Goal: Transaction & Acquisition: Subscribe to service/newsletter

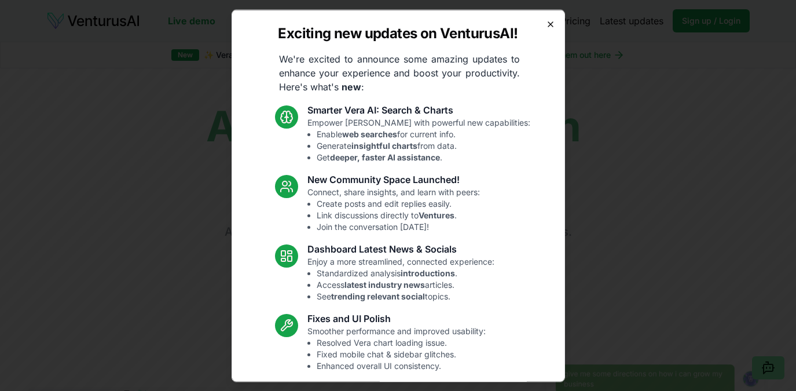
click at [550, 24] on icon "button" at bounding box center [550, 23] width 5 height 5
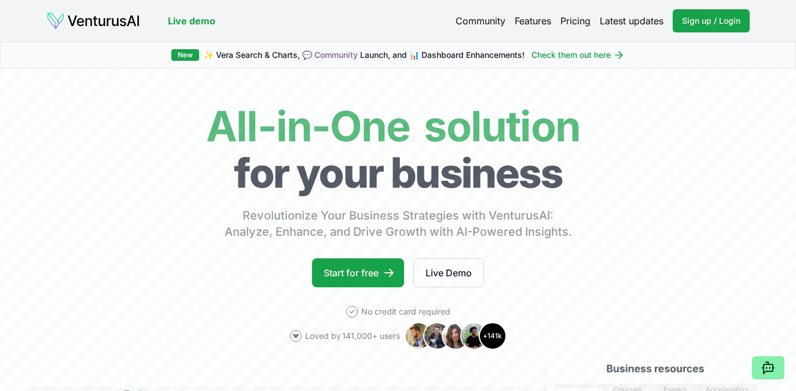
click at [583, 22] on link "Pricing" at bounding box center [576, 21] width 30 height 14
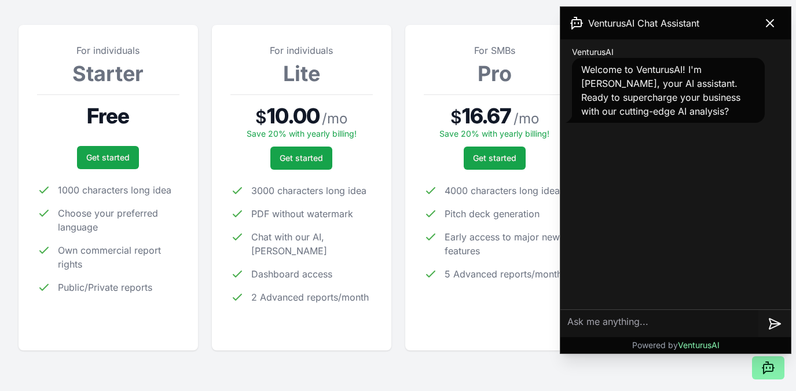
scroll to position [166, 0]
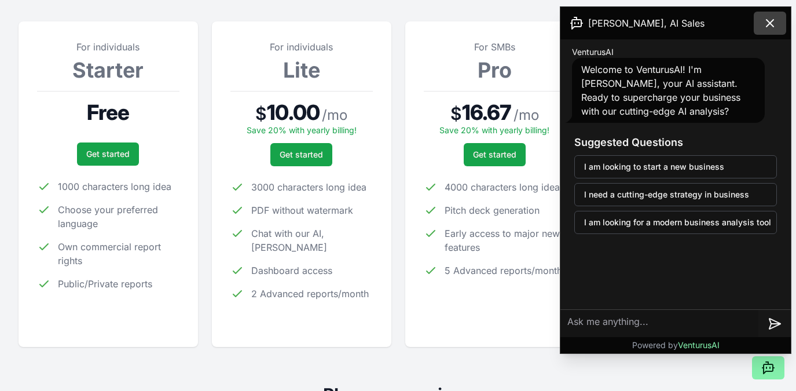
click at [773, 20] on icon at bounding box center [770, 23] width 7 height 7
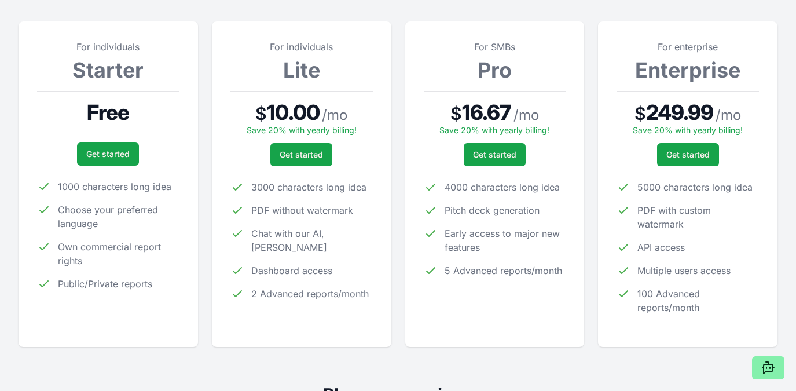
scroll to position [0, 0]
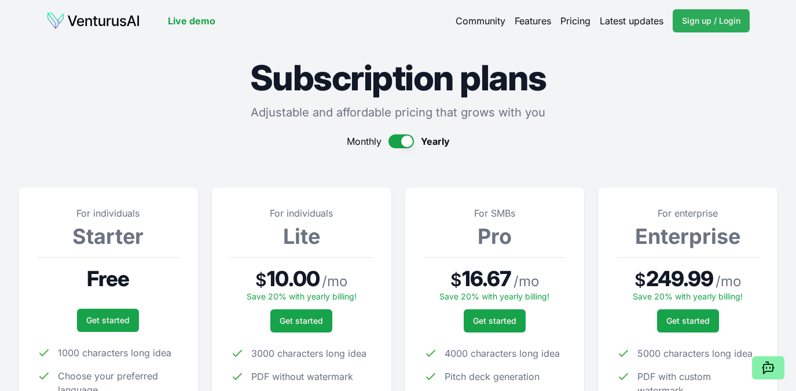
click at [708, 25] on span "Sign up / Login" at bounding box center [711, 21] width 58 height 12
